Goal: Information Seeking & Learning: Learn about a topic

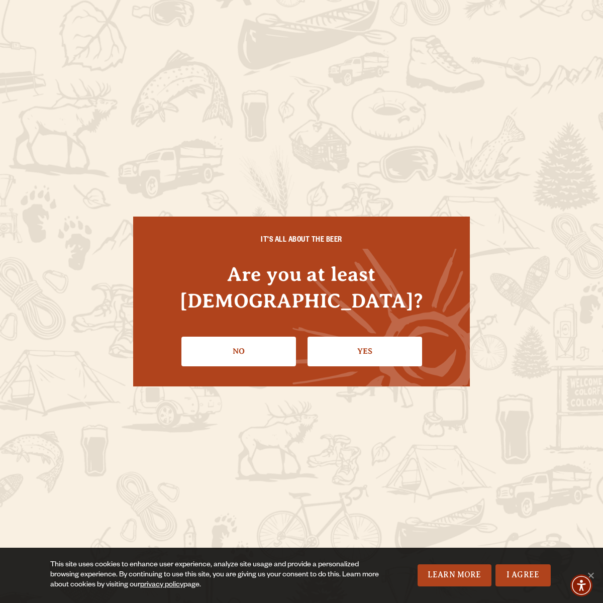
click at [360, 338] on link "Yes" at bounding box center [364, 351] width 115 height 29
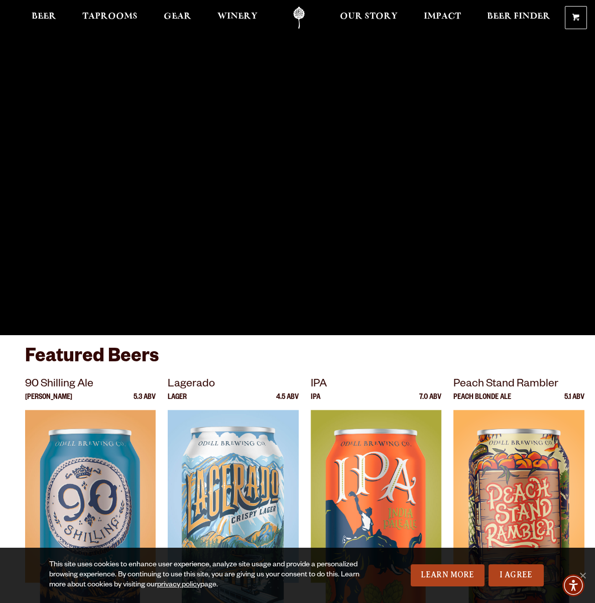
click at [42, 15] on span "Beer" at bounding box center [44, 17] width 25 height 8
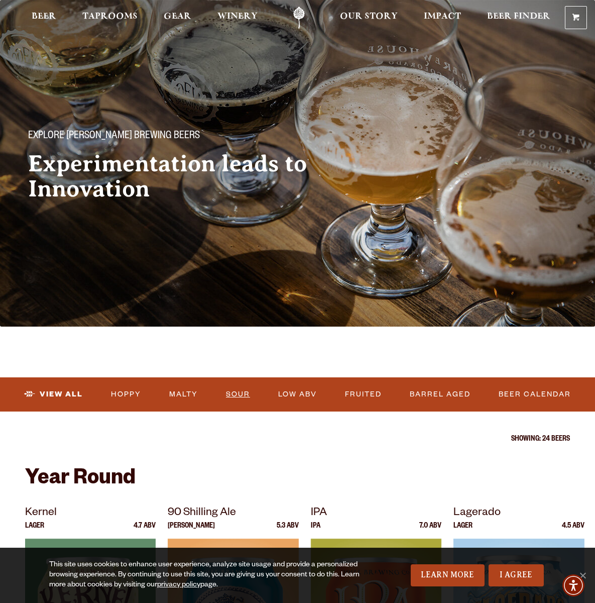
click at [236, 393] on link "Sour" at bounding box center [238, 394] width 32 height 23
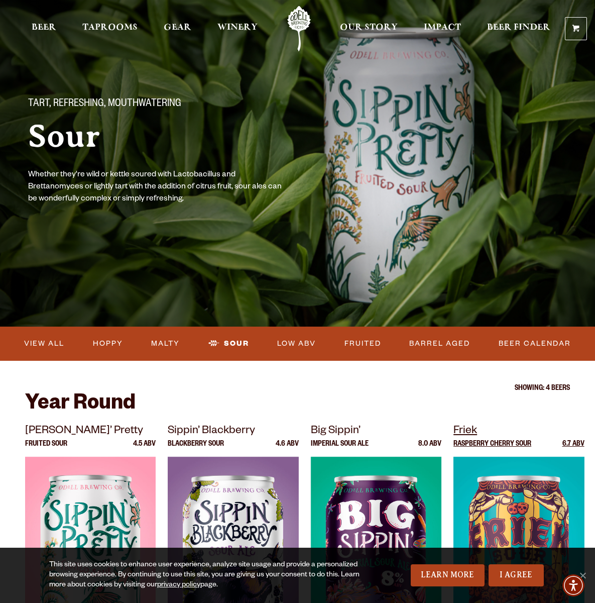
click at [512, 492] on img at bounding box center [519, 582] width 131 height 251
